Goal: Find specific page/section: Find specific page/section

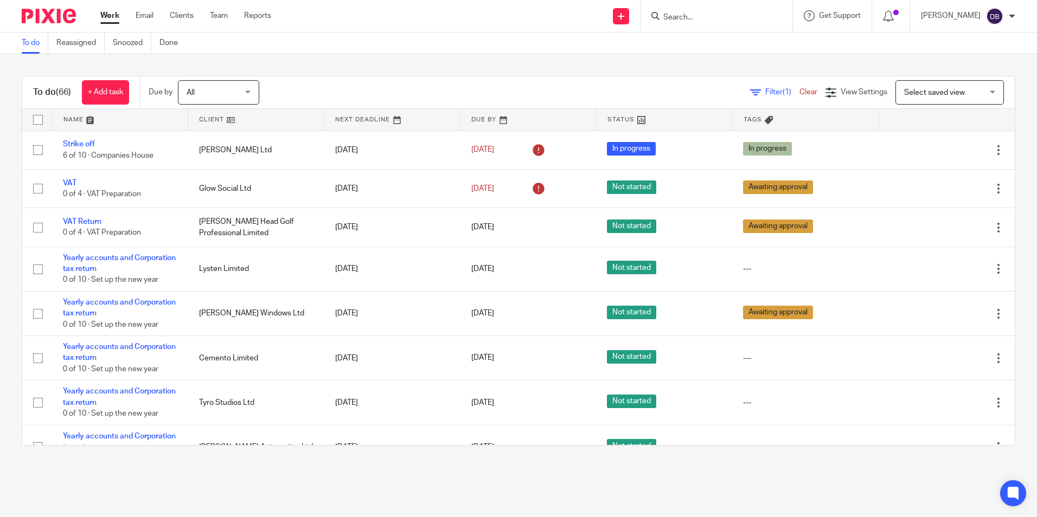
click at [16, 16] on div at bounding box center [45, 16] width 90 height 32
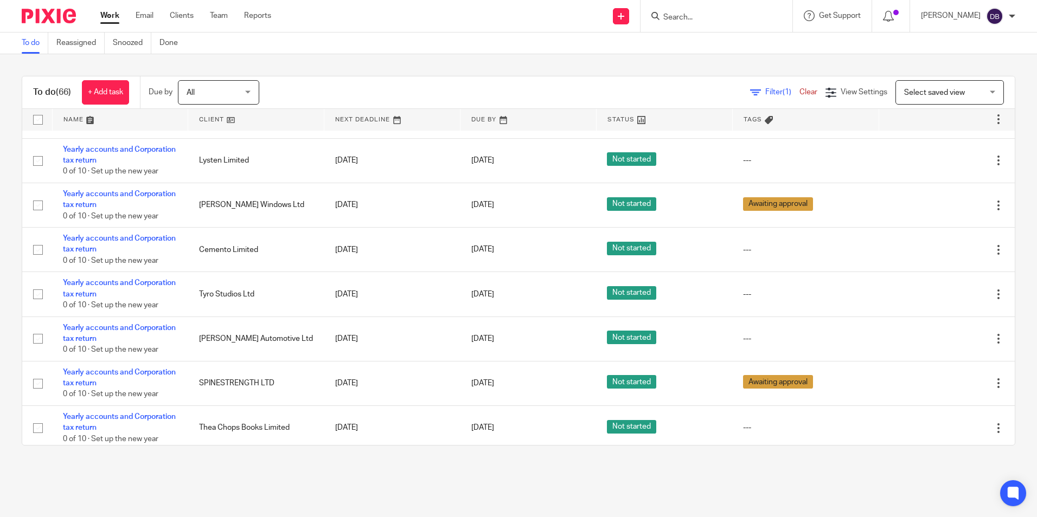
click at [37, 15] on img at bounding box center [49, 16] width 54 height 15
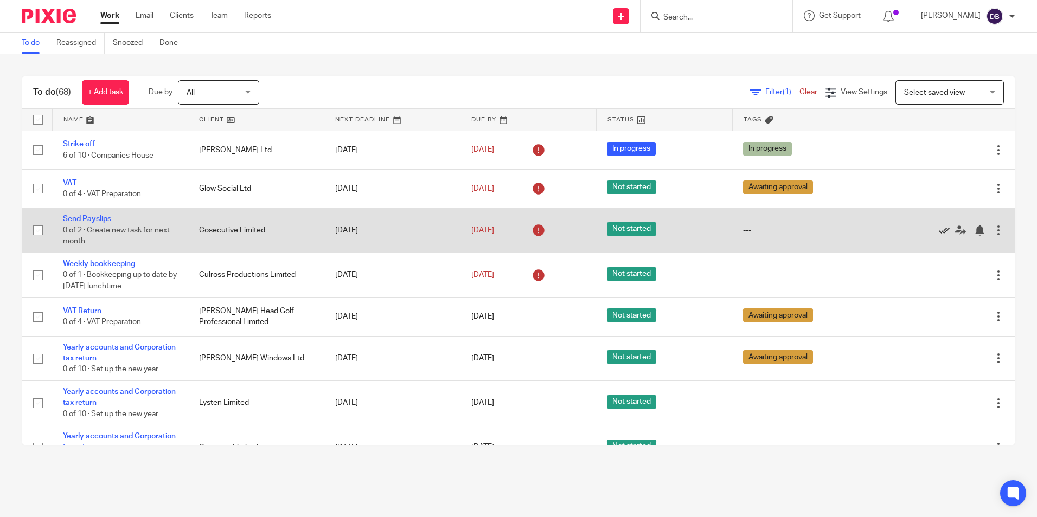
click at [939, 234] on icon at bounding box center [944, 230] width 11 height 11
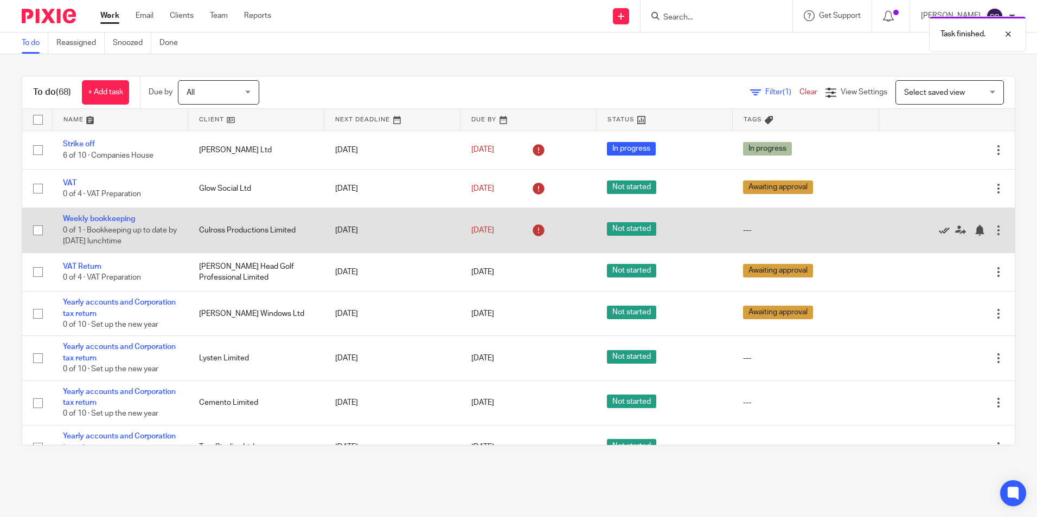
click at [939, 228] on icon at bounding box center [944, 230] width 11 height 11
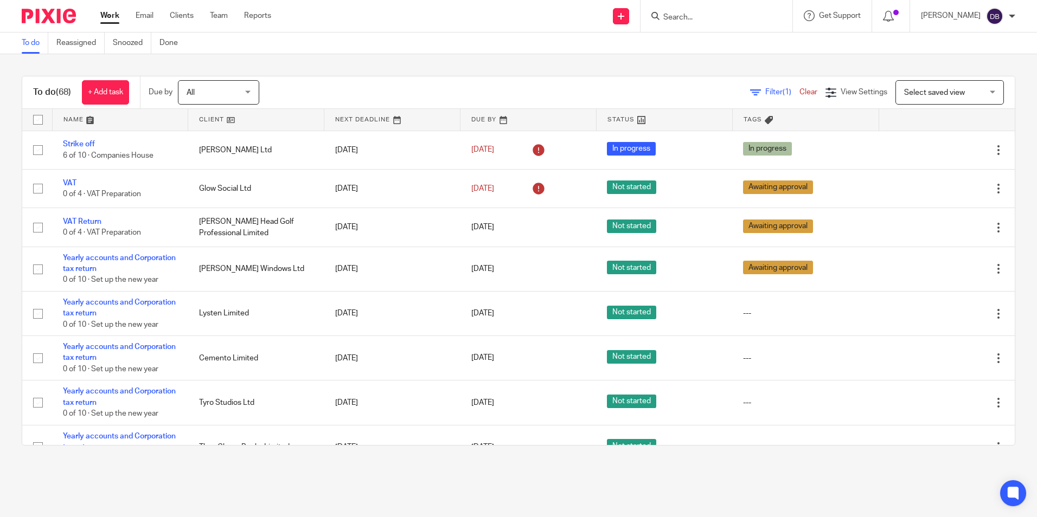
click at [44, 25] on div at bounding box center [45, 16] width 90 height 32
click at [61, 13] on img at bounding box center [49, 16] width 54 height 15
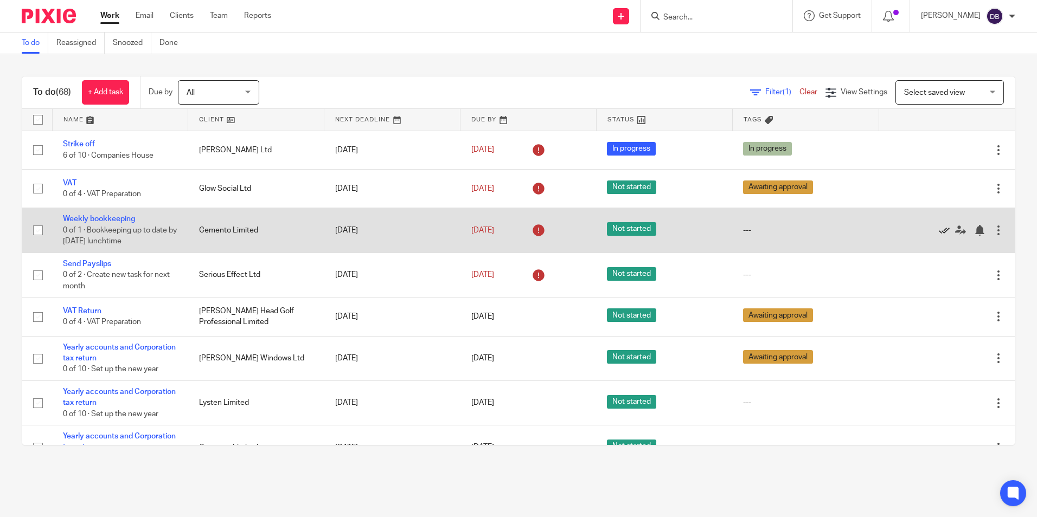
click at [939, 230] on icon at bounding box center [944, 230] width 11 height 11
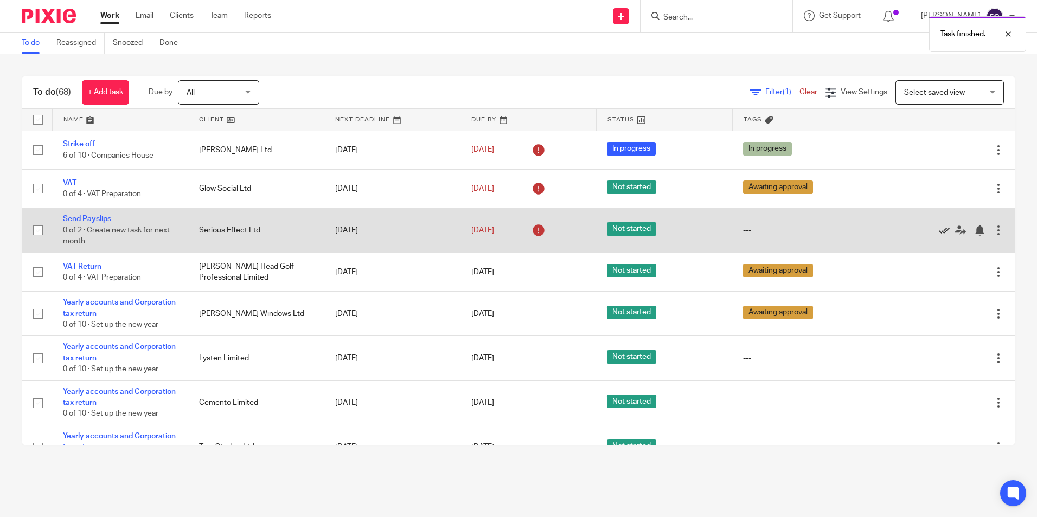
click at [939, 230] on icon at bounding box center [944, 230] width 11 height 11
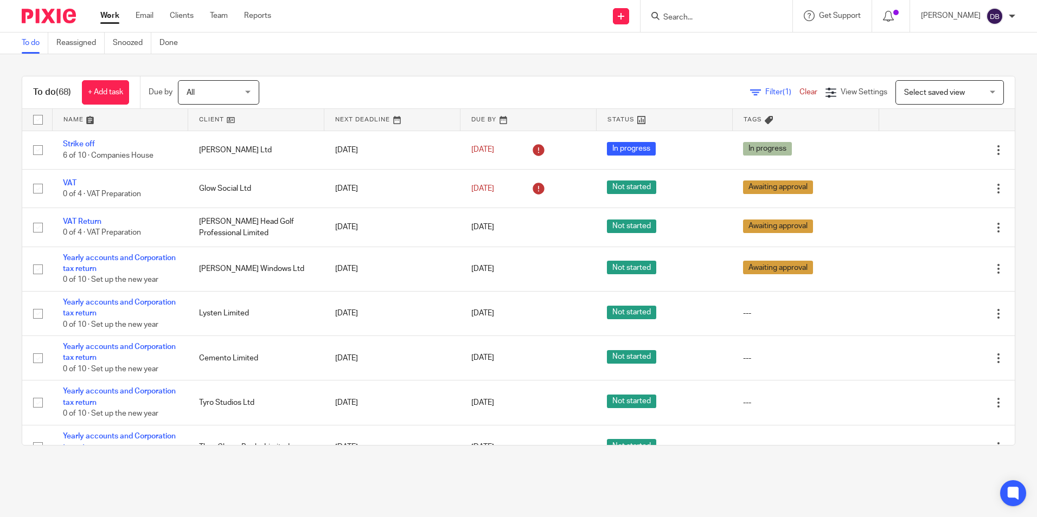
click at [41, 15] on img at bounding box center [49, 16] width 54 height 15
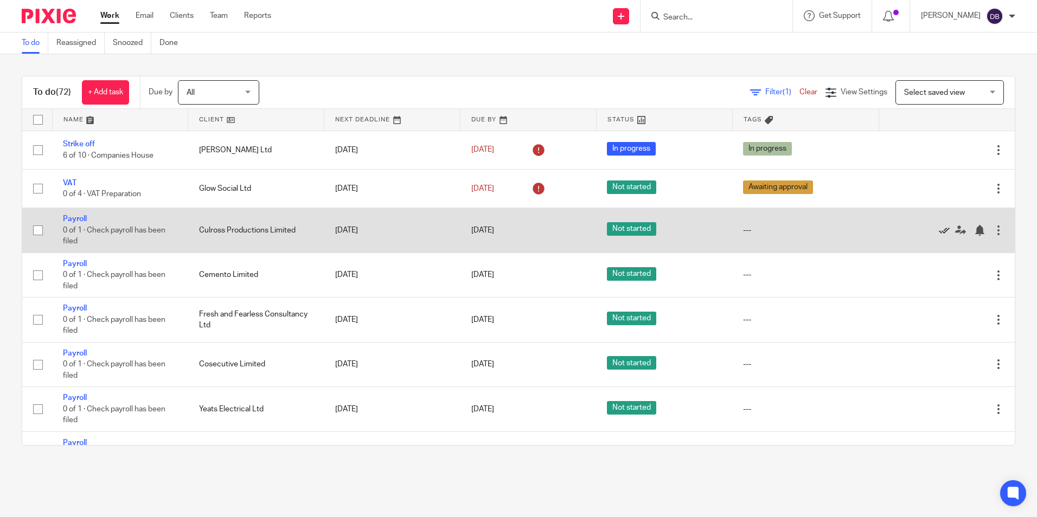
click at [939, 232] on icon at bounding box center [944, 230] width 11 height 11
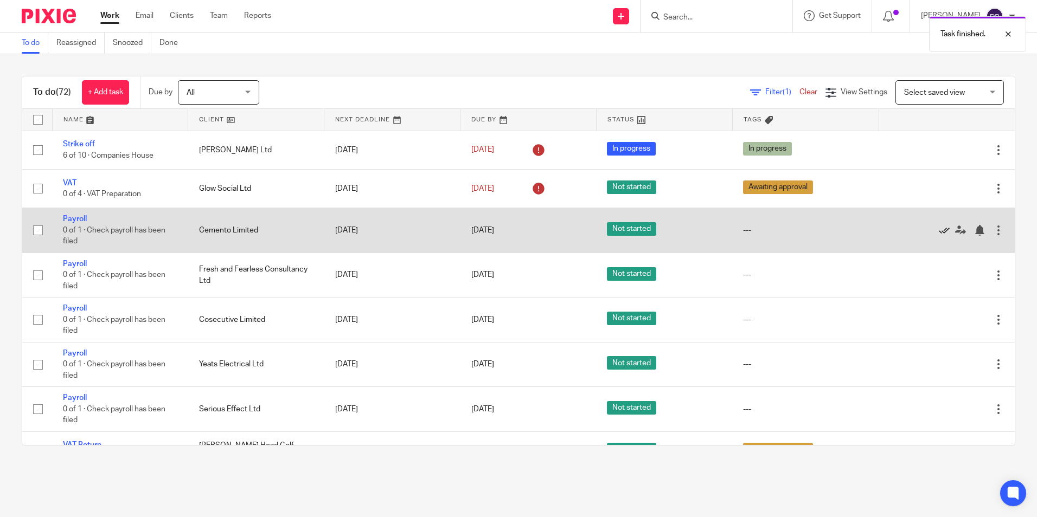
click at [939, 232] on icon at bounding box center [944, 230] width 11 height 11
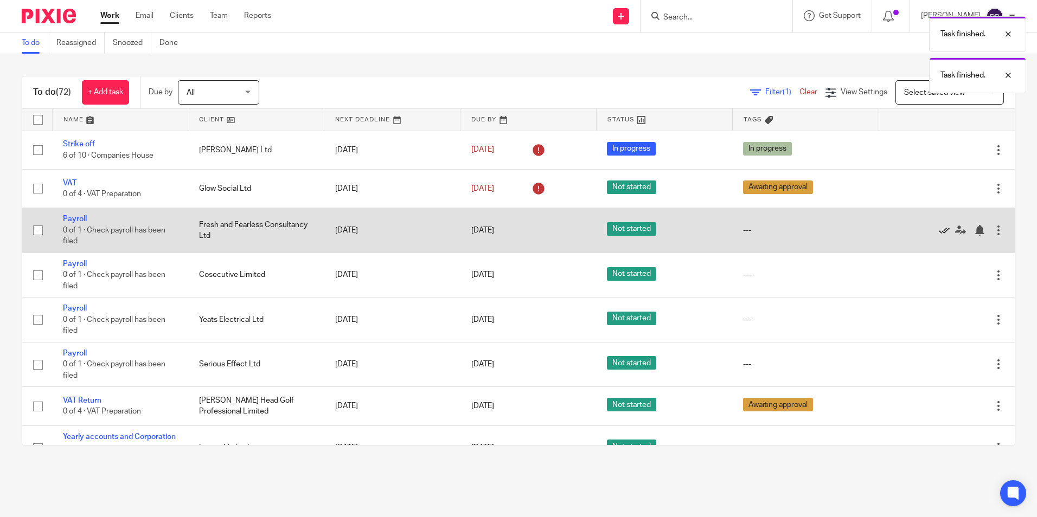
click at [939, 232] on icon at bounding box center [944, 230] width 11 height 11
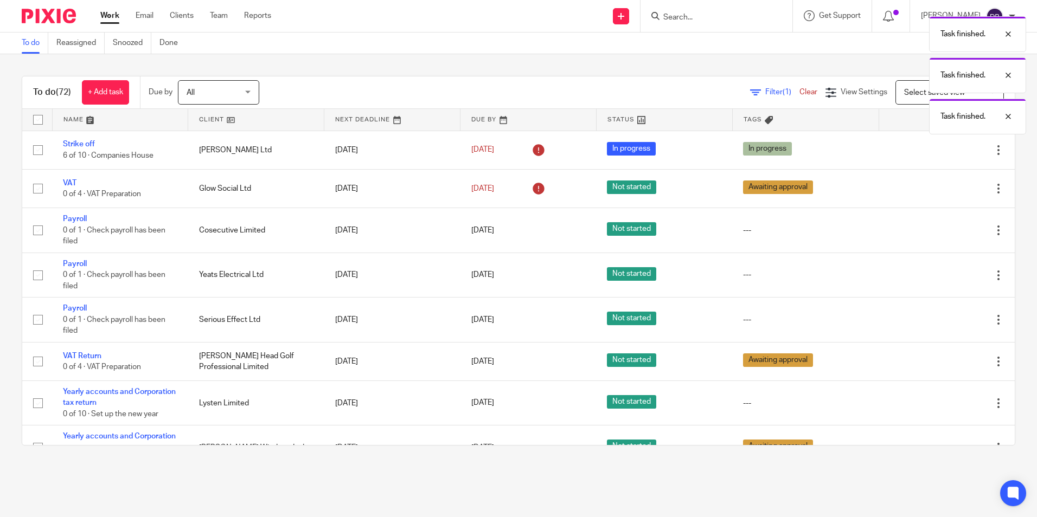
click at [939, 232] on icon at bounding box center [944, 230] width 11 height 11
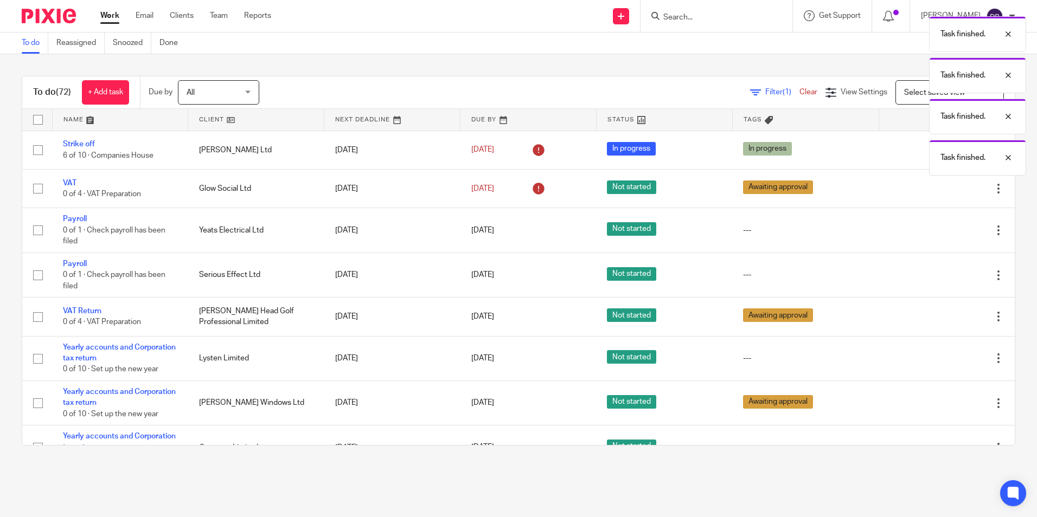
click at [939, 232] on icon at bounding box center [944, 230] width 11 height 11
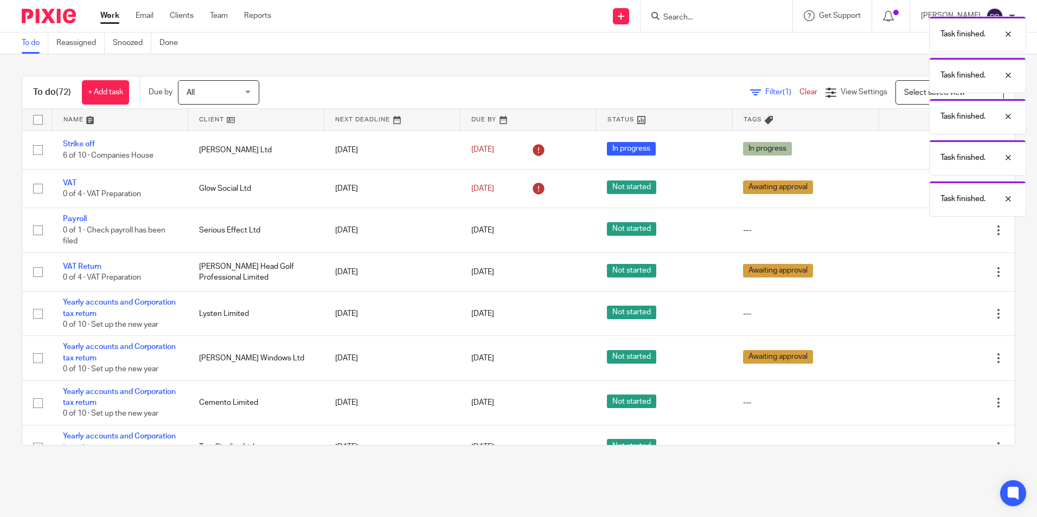
click at [939, 232] on icon at bounding box center [944, 230] width 11 height 11
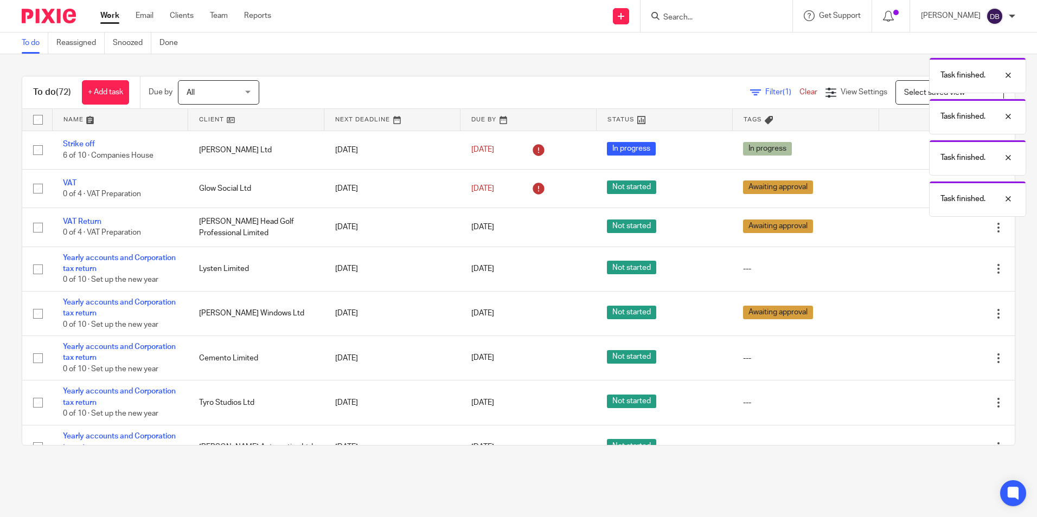
click at [63, 18] on img at bounding box center [49, 16] width 54 height 15
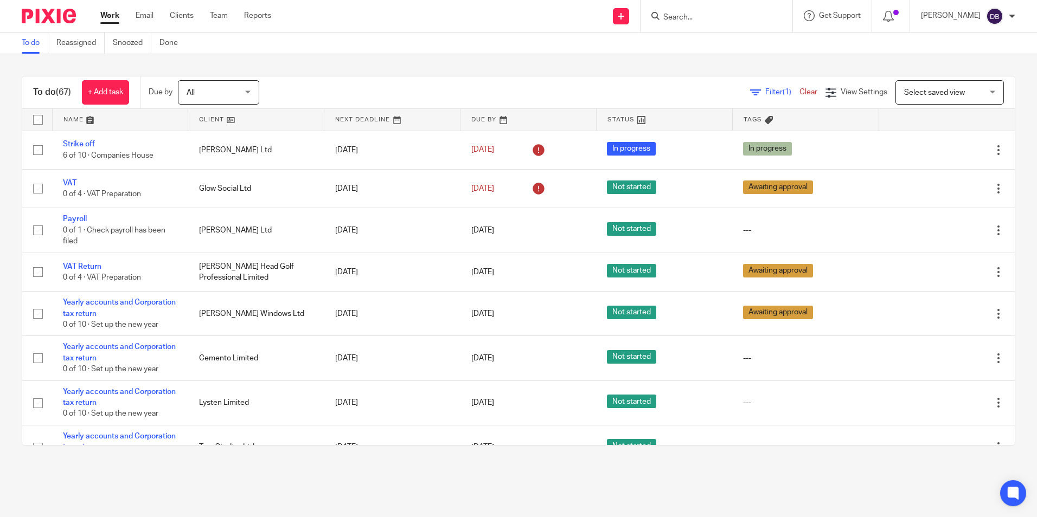
click at [57, 17] on img at bounding box center [49, 16] width 54 height 15
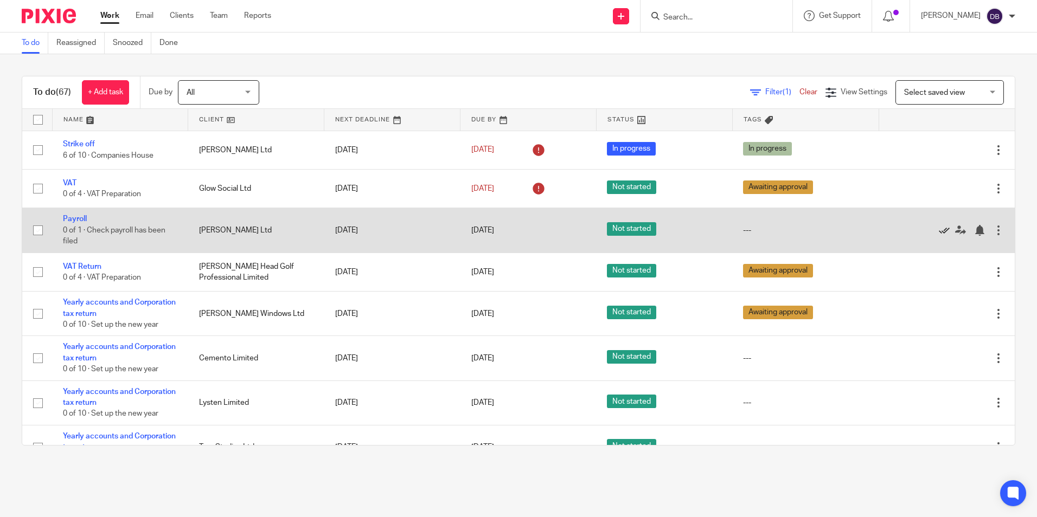
click at [939, 228] on icon at bounding box center [944, 230] width 11 height 11
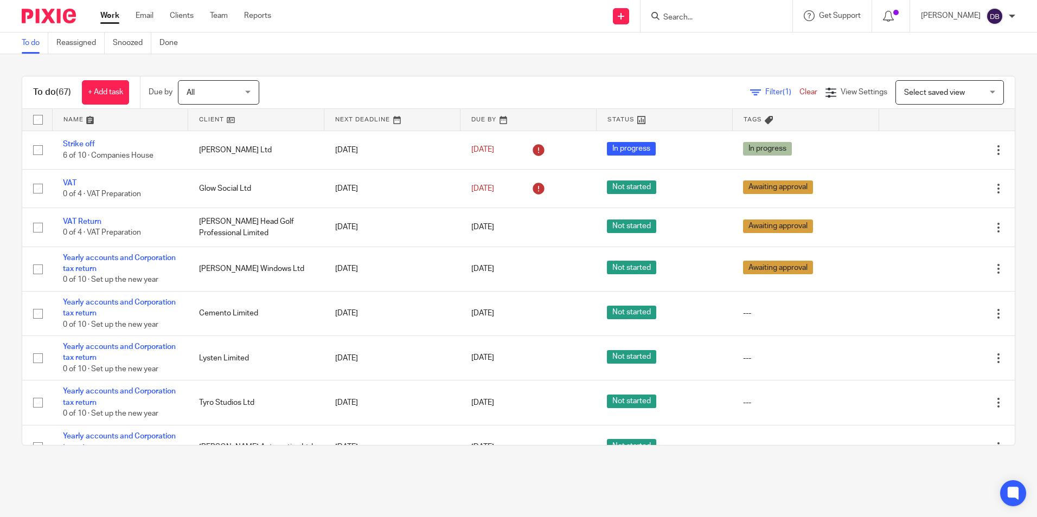
click at [751, 28] on div at bounding box center [717, 16] width 152 height 32
click at [731, 19] on input "Search" at bounding box center [711, 18] width 98 height 10
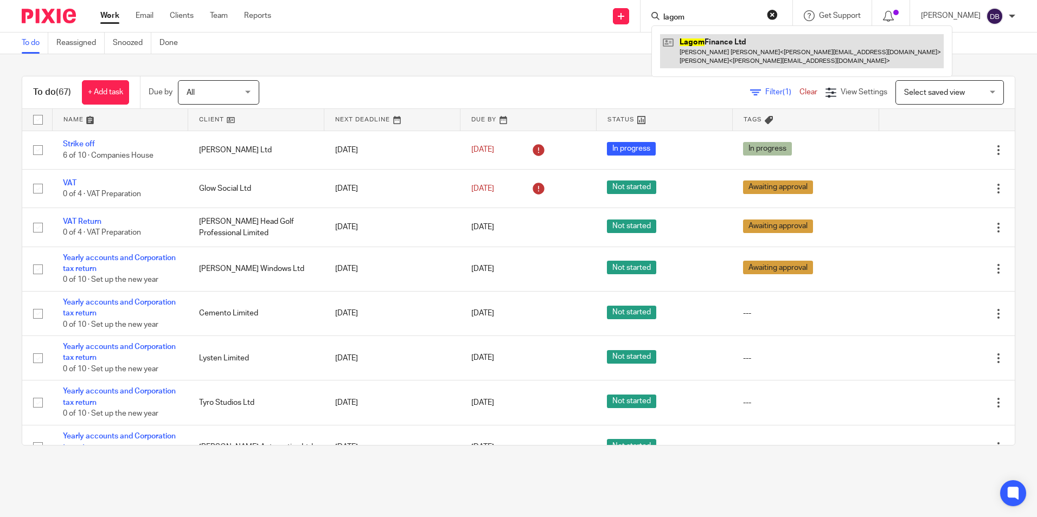
type input "lagom"
click at [736, 56] on link at bounding box center [802, 51] width 284 height 34
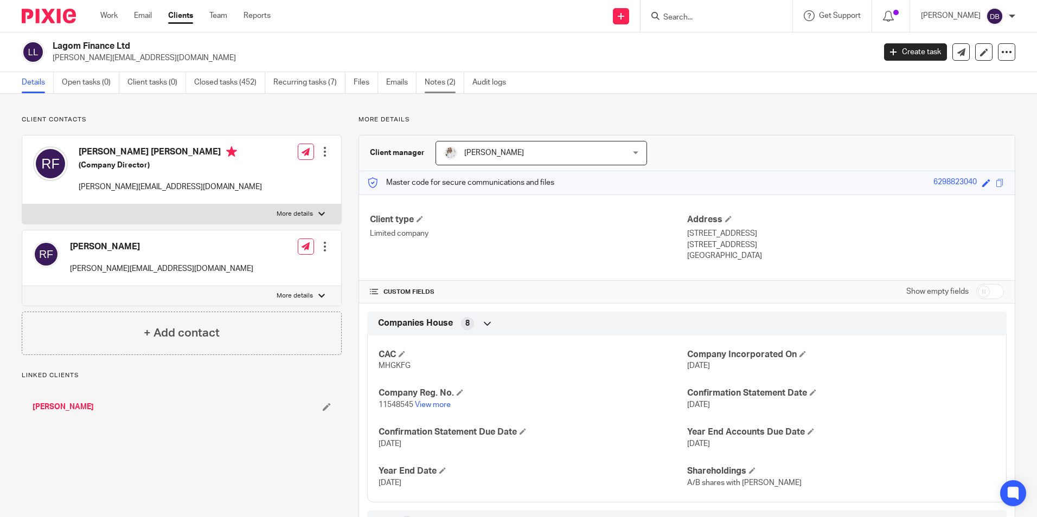
click at [444, 88] on link "Notes (2)" at bounding box center [445, 82] width 40 height 21
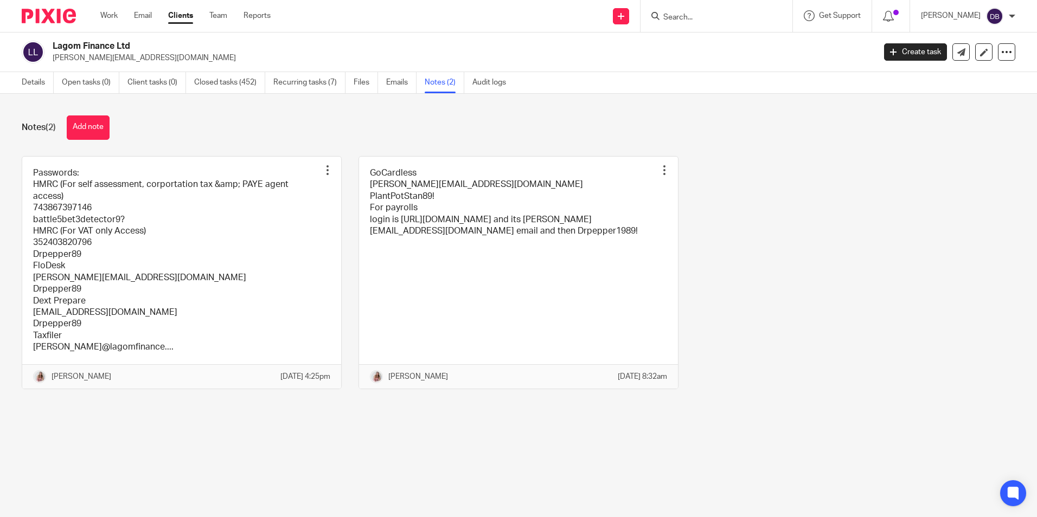
click at [50, 15] on img at bounding box center [49, 16] width 54 height 15
